Goal: Information Seeking & Learning: Understand process/instructions

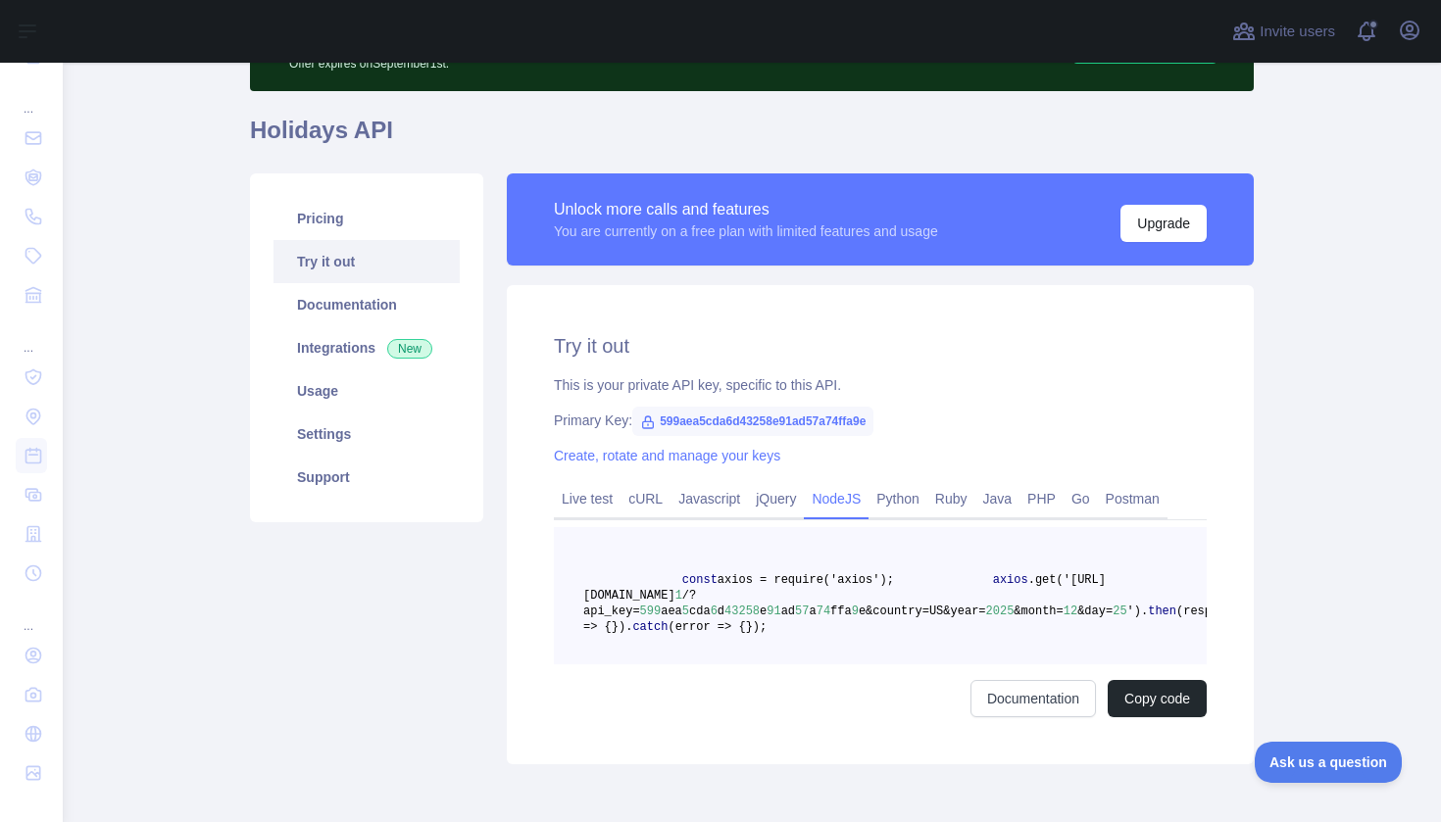
scroll to position [150, 0]
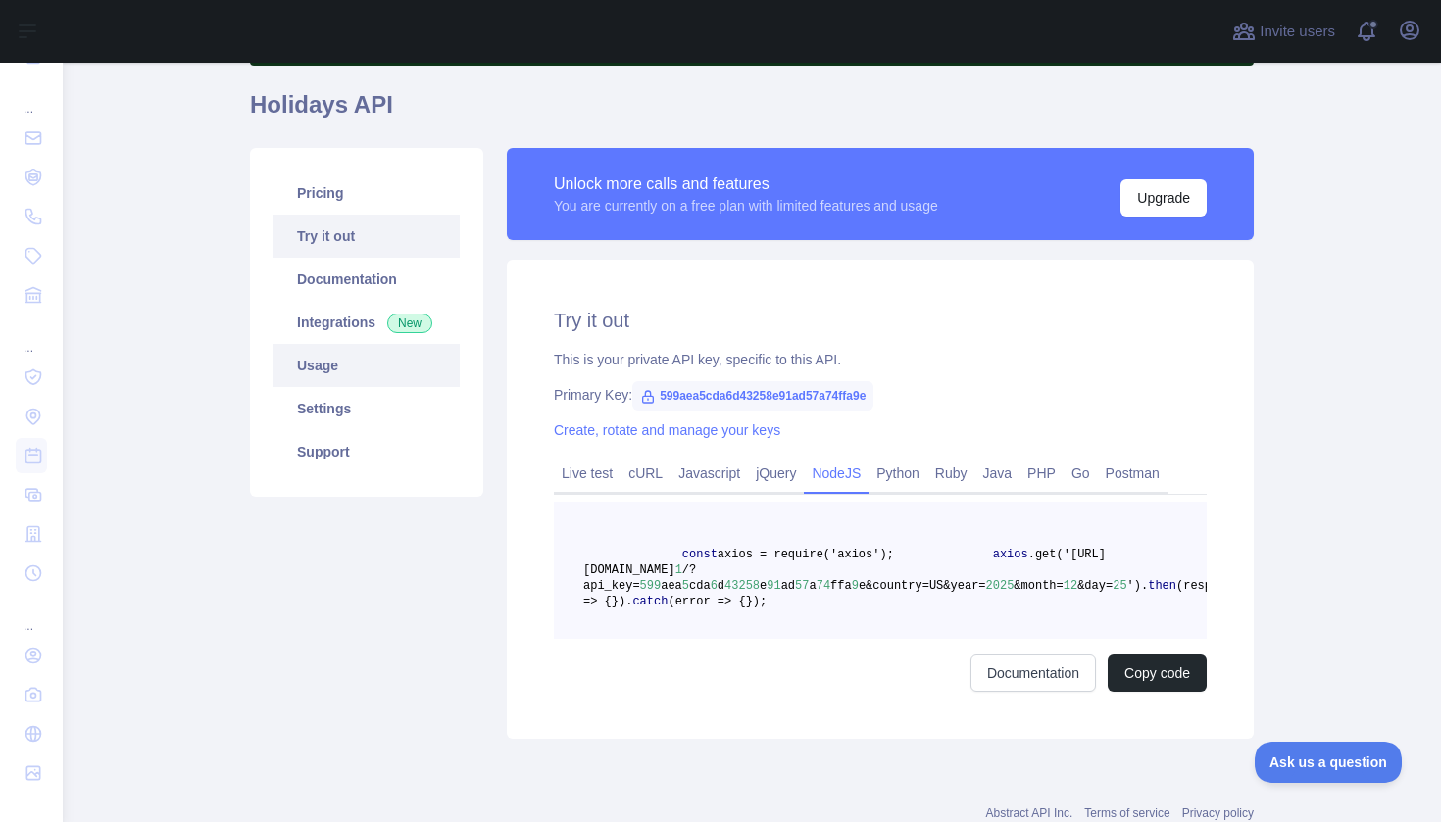
click at [346, 360] on link "Usage" at bounding box center [366, 365] width 186 height 43
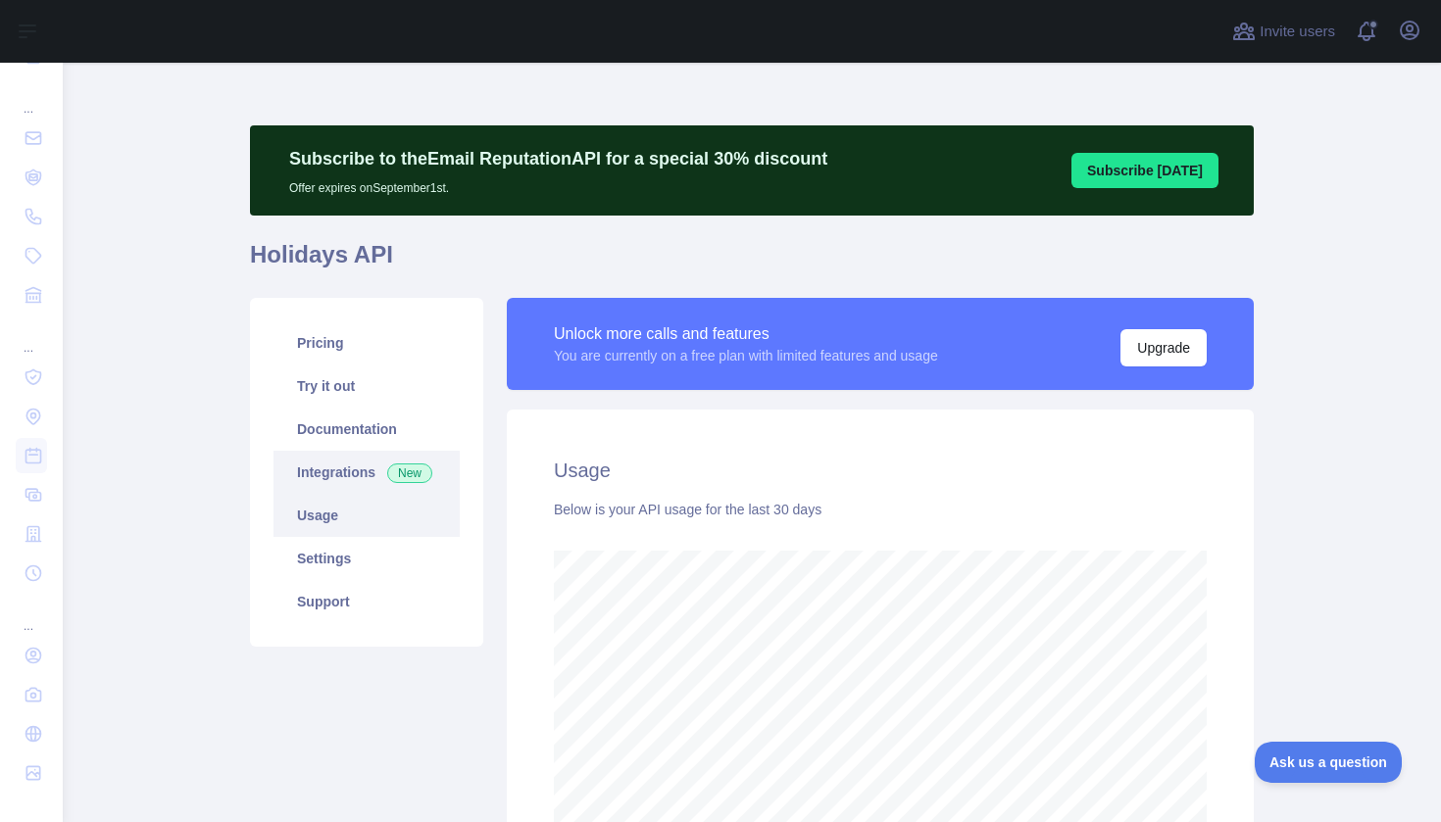
click at [364, 466] on link "Integrations New" at bounding box center [366, 472] width 186 height 43
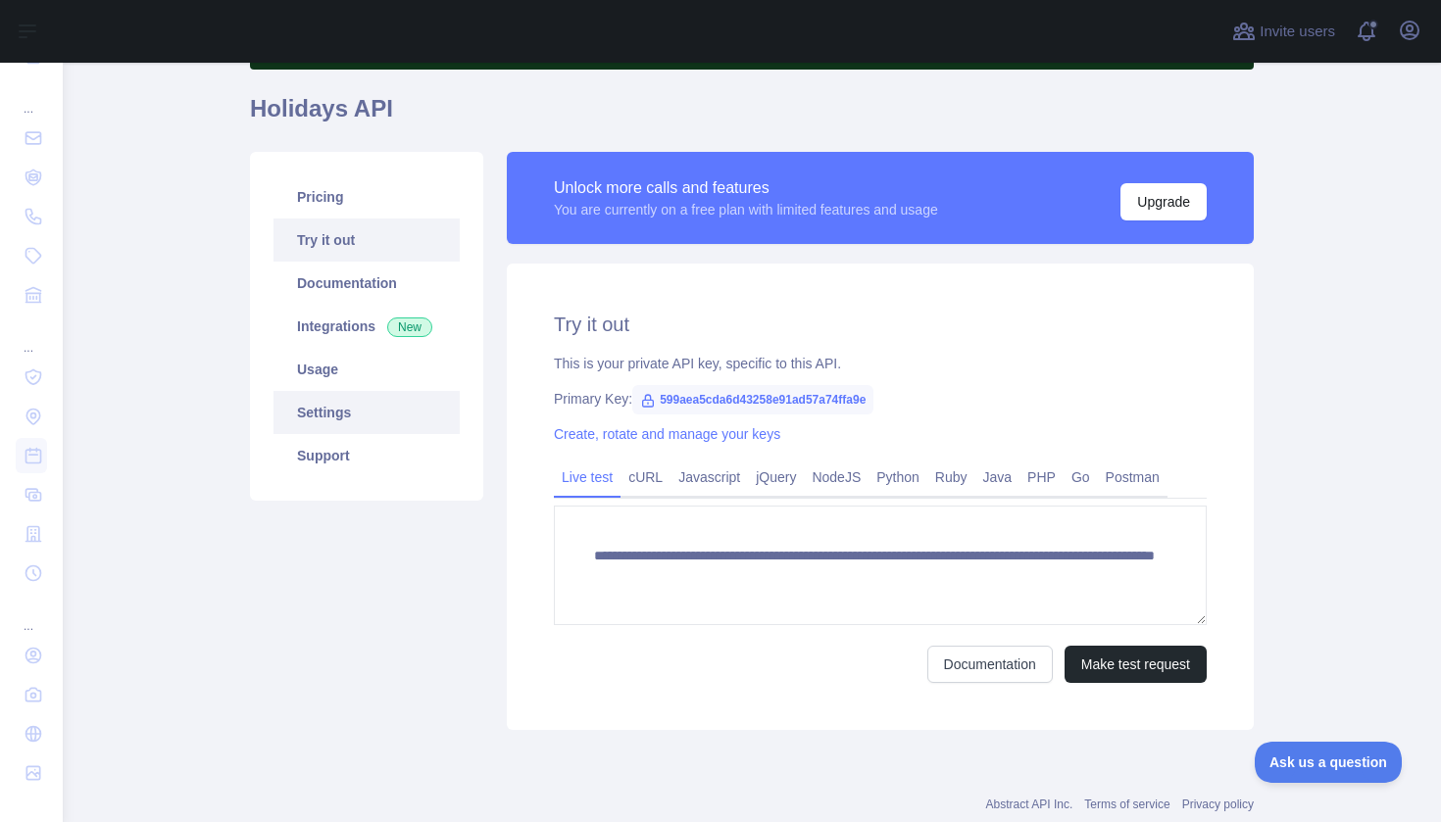
scroll to position [192, 0]
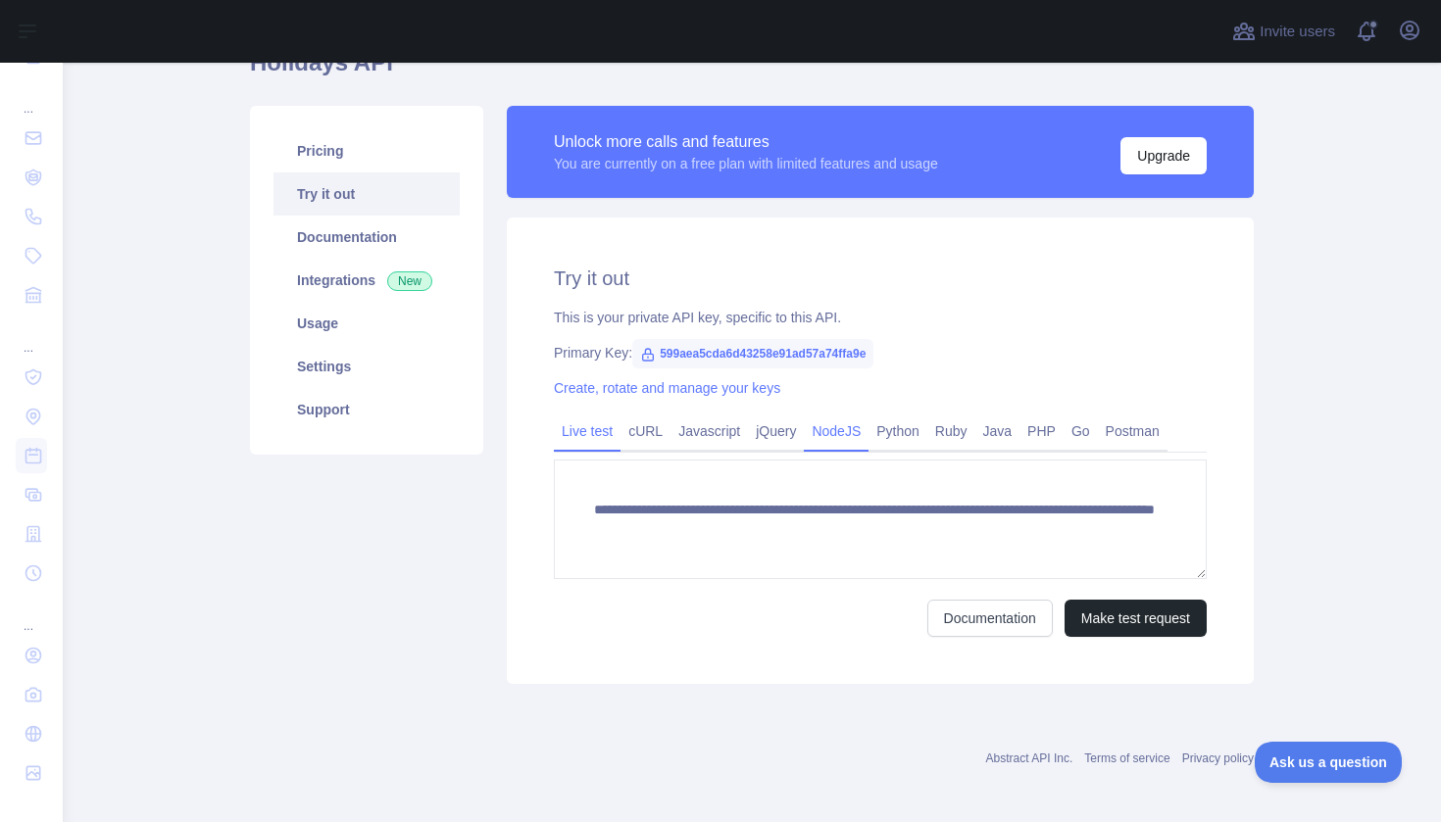
click at [851, 435] on link "NodeJS" at bounding box center [836, 431] width 65 height 31
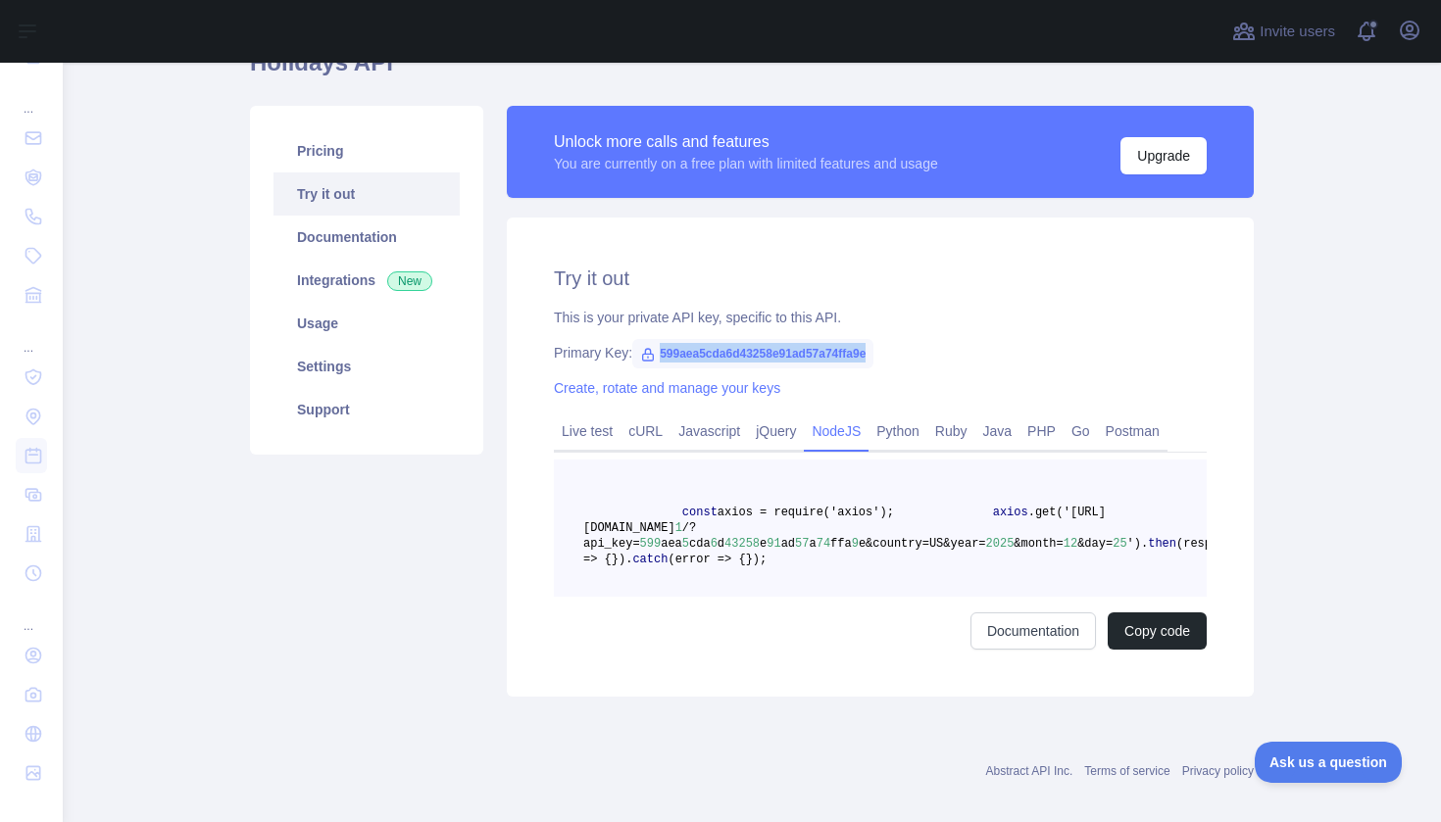
drag, startPoint x: 902, startPoint y: 352, endPoint x: 662, endPoint y: 344, distance: 240.3
click at [662, 344] on div "Primary Key: 599aea5cda6d43258e91ad57a74ffa9e" at bounding box center [880, 353] width 653 height 20
copy div "599aea5cda6d43258e91ad57a74ffa9e"
click at [840, 532] on span ".get('[URL][DOMAIN_NAME]" at bounding box center [844, 520] width 522 height 29
click at [935, 535] on pre "const axios = require('axios'); axios .get('[URL][DOMAIN_NAME] 1 /?api_key= 599…" at bounding box center [880, 528] width 653 height 137
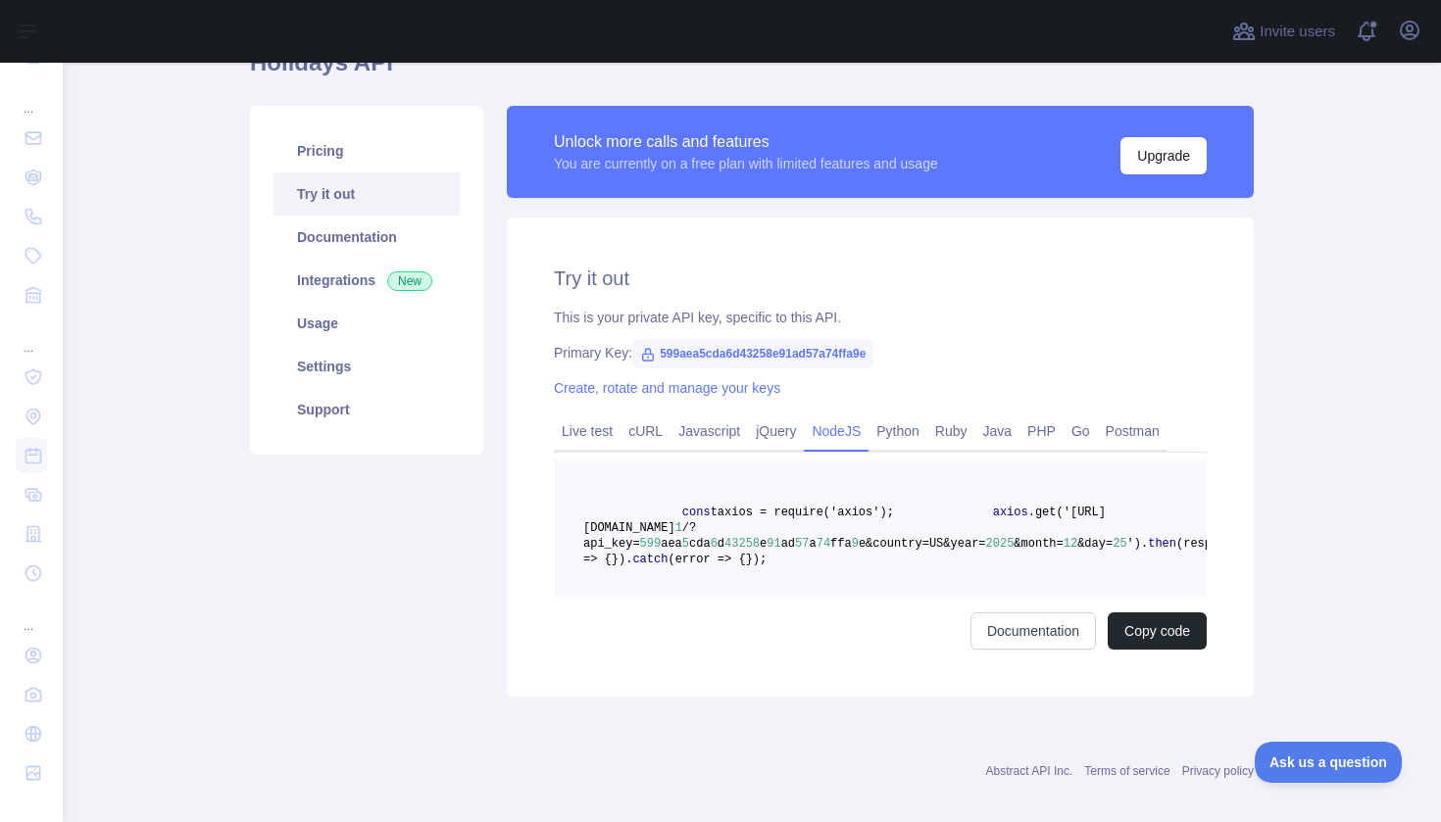
click at [992, 536] on pre "const axios = require('axios'); axios .get('[URL][DOMAIN_NAME] 1 /?api_key= 599…" at bounding box center [880, 528] width 653 height 137
click at [941, 546] on span "e&country=US&year=" at bounding box center [922, 544] width 127 height 14
click at [976, 559] on pre "const axios = require('axios'); axios .get('[URL][DOMAIN_NAME] 1 /?api_key= 599…" at bounding box center [880, 528] width 653 height 137
click at [939, 542] on span "e&country=US&year=" at bounding box center [922, 544] width 127 height 14
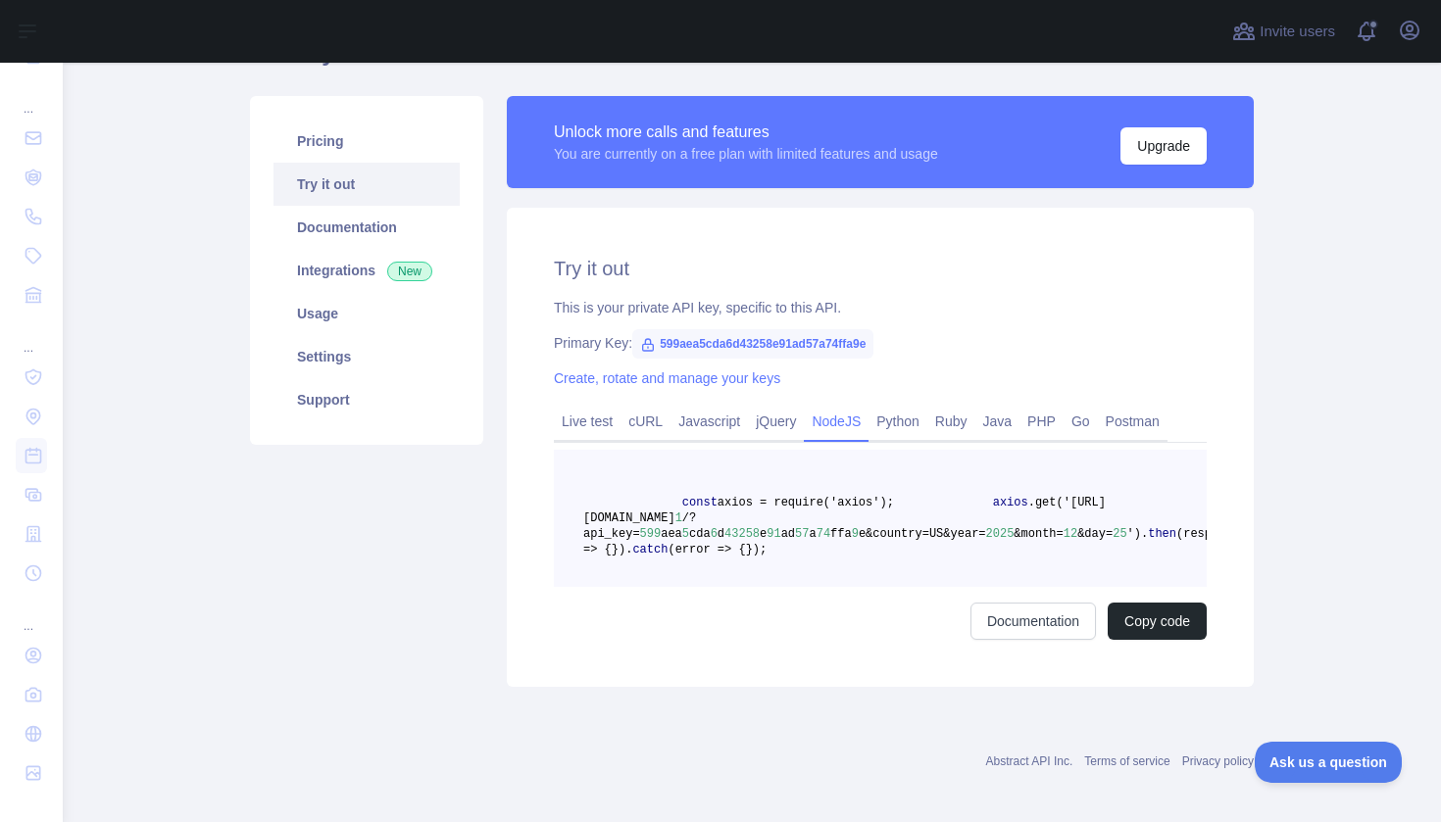
scroll to position [191, 0]
